Goal: Check status: Check status

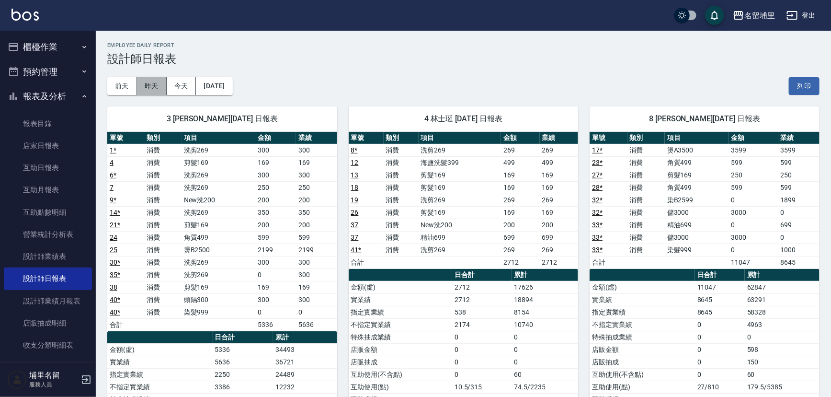
click at [149, 87] on button "昨天" at bounding box center [152, 86] width 30 height 18
click at [211, 86] on button "[DATE]" at bounding box center [214, 86] width 36 height 18
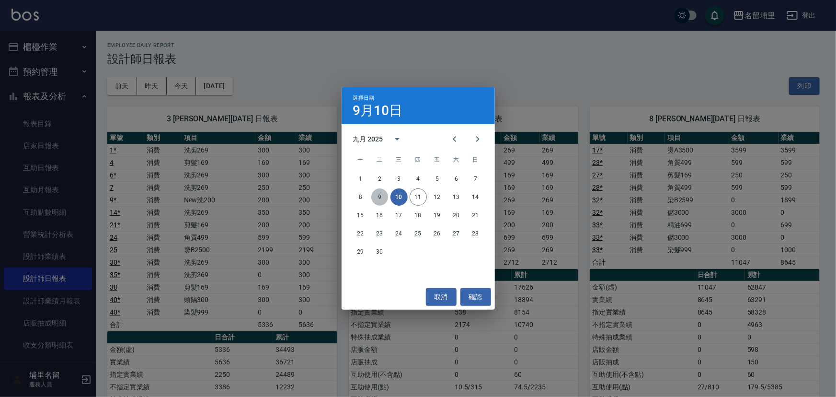
click at [376, 201] on button "9" at bounding box center [379, 196] width 17 height 17
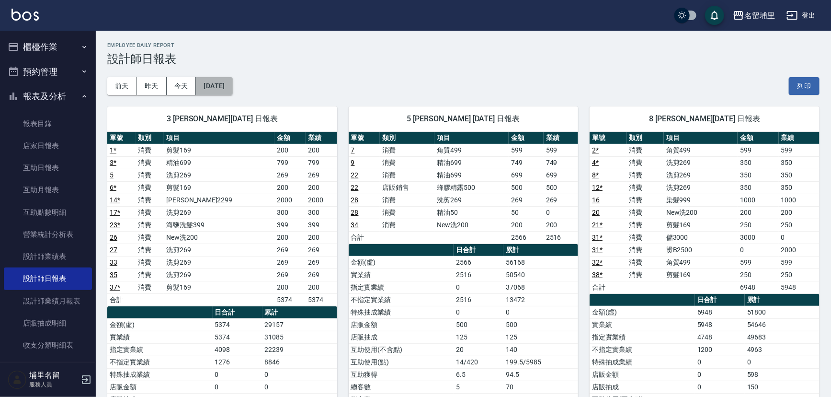
click at [229, 80] on button "[DATE]" at bounding box center [214, 86] width 36 height 18
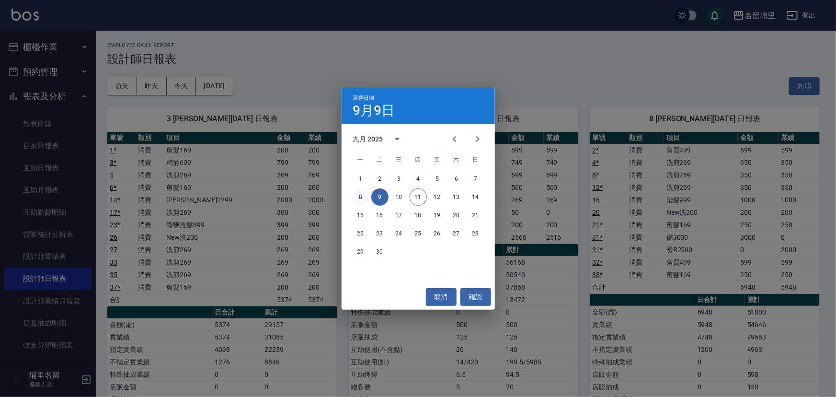
click at [362, 194] on button "8" at bounding box center [360, 196] width 17 height 17
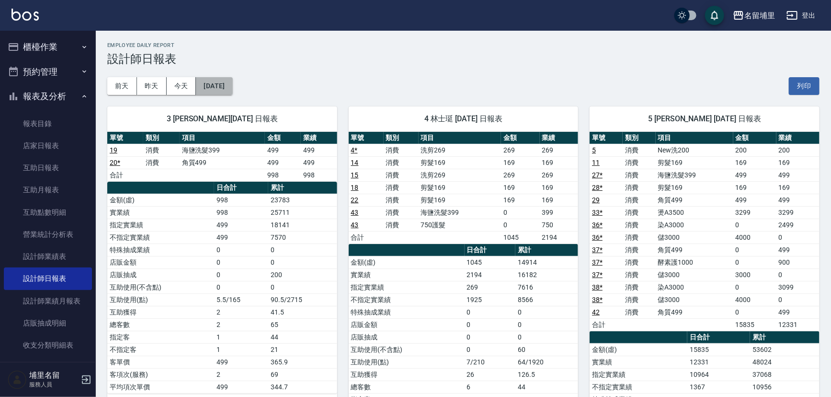
click at [217, 86] on button "[DATE]" at bounding box center [214, 86] width 36 height 18
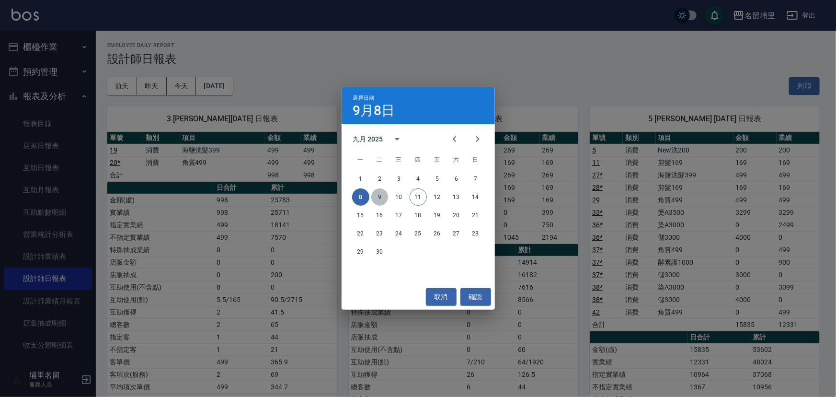
click at [383, 199] on button "9" at bounding box center [379, 196] width 17 height 17
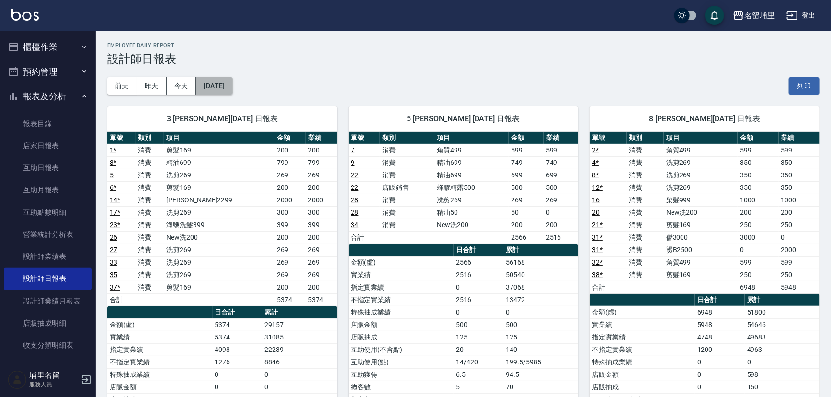
click at [231, 89] on button "[DATE]" at bounding box center [214, 86] width 36 height 18
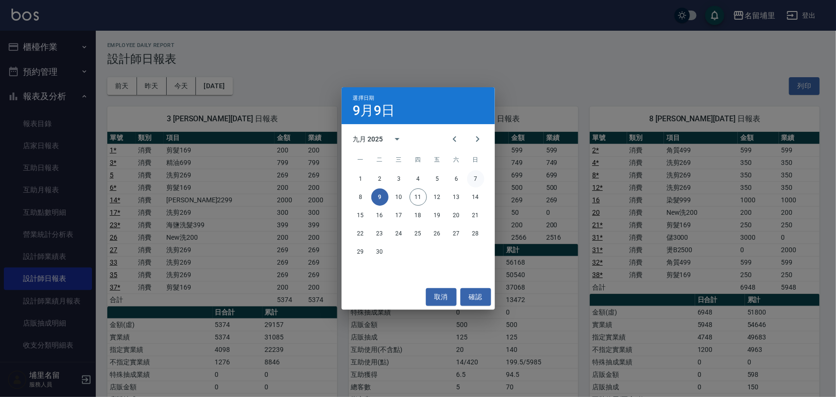
click at [476, 184] on button "7" at bounding box center [475, 178] width 17 height 17
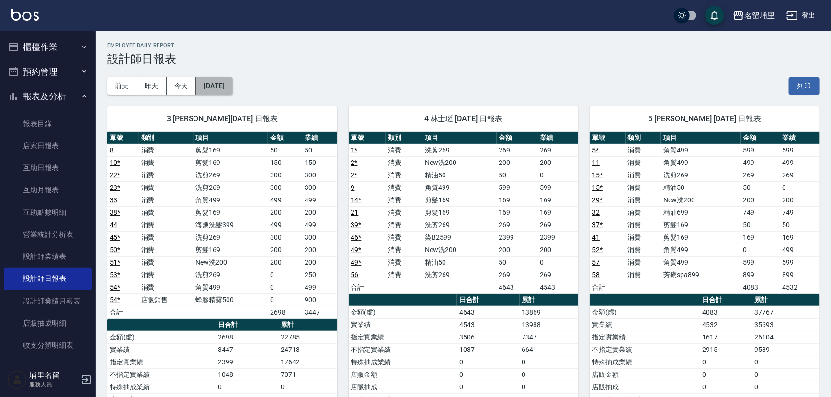
click at [229, 85] on button "[DATE]" at bounding box center [214, 86] width 36 height 18
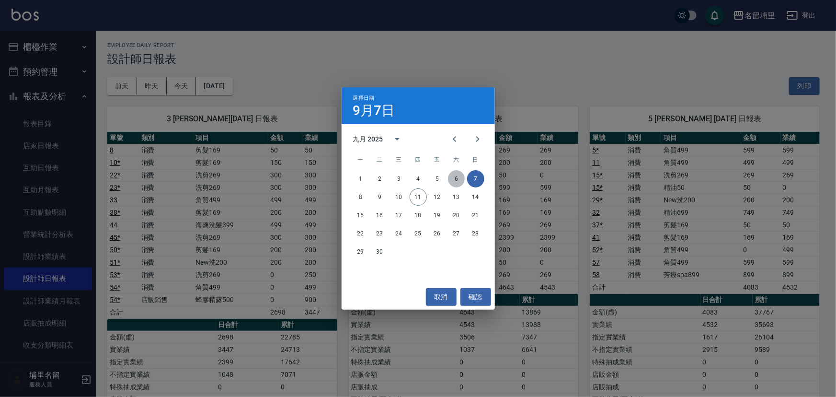
click at [458, 182] on button "6" at bounding box center [456, 178] width 17 height 17
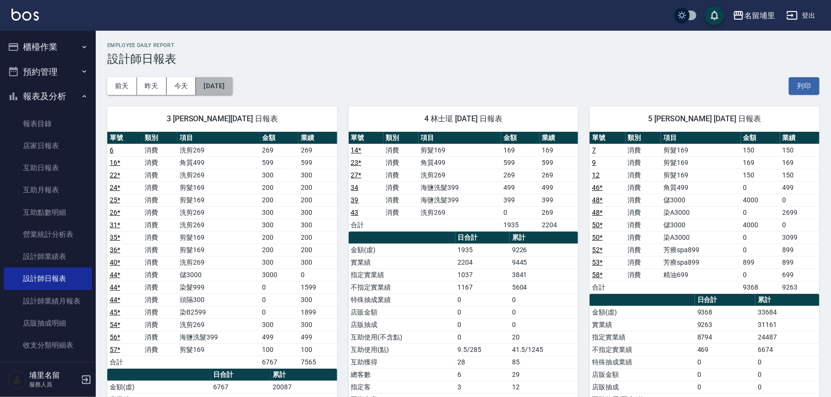
click at [221, 82] on button "[DATE]" at bounding box center [214, 86] width 36 height 18
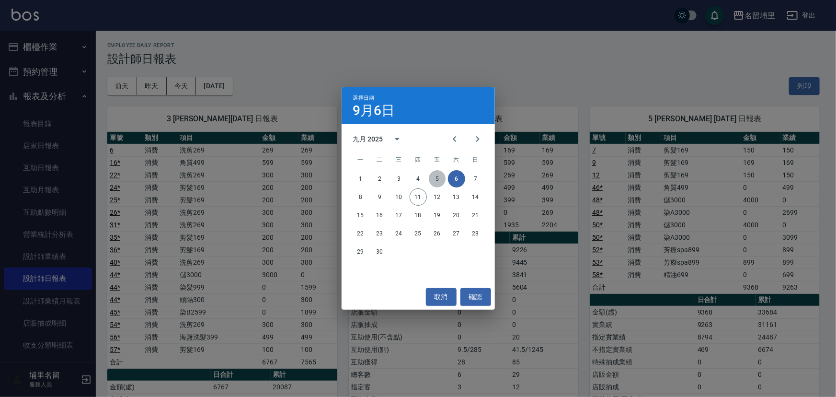
click at [442, 178] on button "5" at bounding box center [437, 178] width 17 height 17
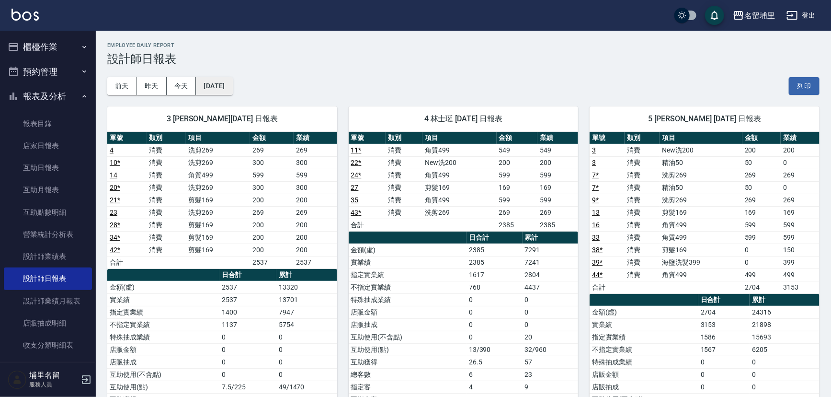
click at [231, 91] on button "[DATE]" at bounding box center [214, 86] width 36 height 18
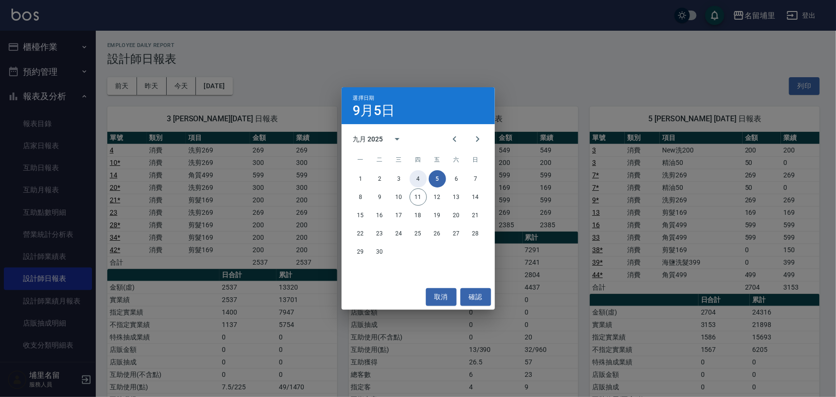
click at [415, 177] on button "4" at bounding box center [418, 178] width 17 height 17
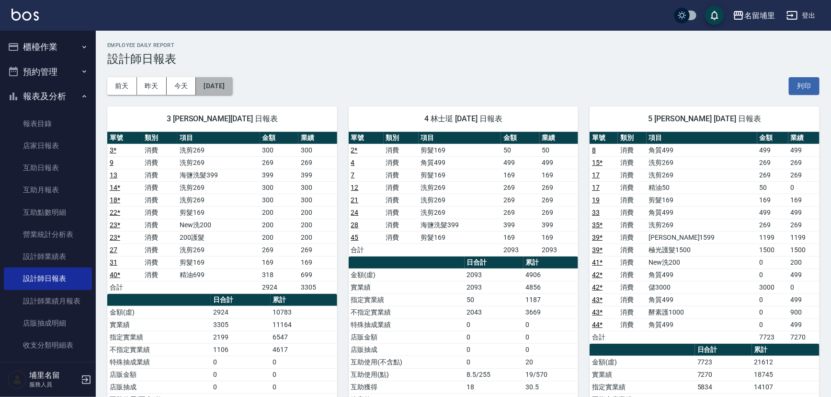
click at [202, 82] on button "[DATE]" at bounding box center [214, 86] width 36 height 18
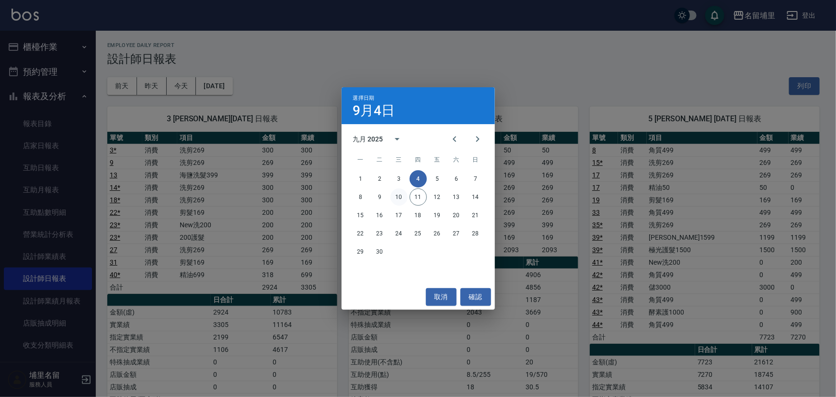
click at [391, 195] on button "10" at bounding box center [398, 196] width 17 height 17
